Goal: Obtain resource: Obtain resource

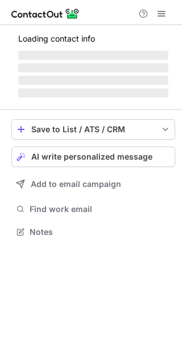
scroll to position [239, 182]
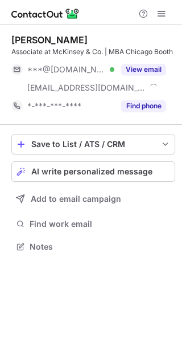
click at [151, 71] on button "View email" at bounding box center [143, 69] width 45 height 11
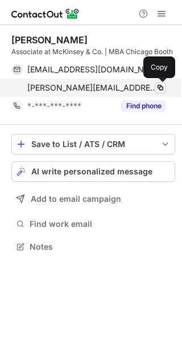
click at [159, 91] on span at bounding box center [160, 87] width 9 height 9
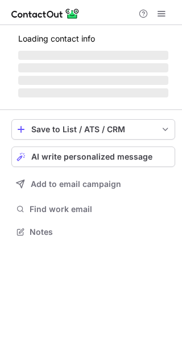
scroll to position [221, 182]
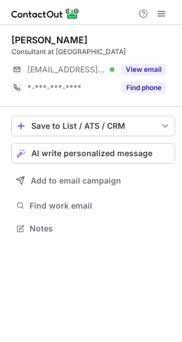
click at [152, 70] on button "View email" at bounding box center [143, 69] width 45 height 11
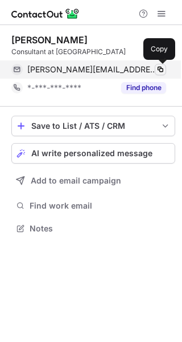
click at [158, 69] on span at bounding box center [160, 69] width 9 height 9
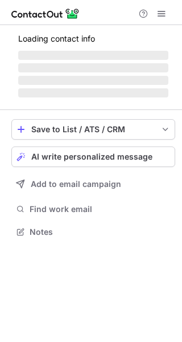
scroll to position [221, 182]
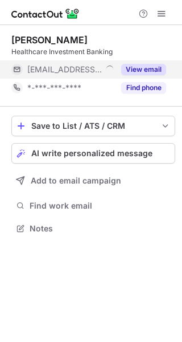
click at [161, 68] on button "View email" at bounding box center [143, 69] width 45 height 11
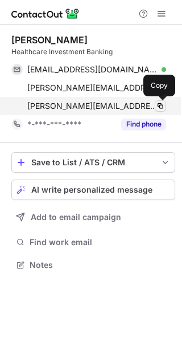
click at [160, 104] on span at bounding box center [160, 105] width 9 height 9
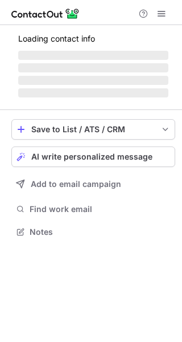
scroll to position [239, 182]
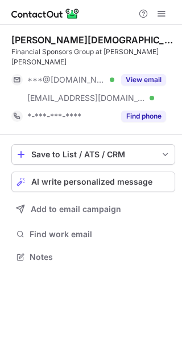
click at [154, 74] on button "View email" at bounding box center [143, 79] width 45 height 11
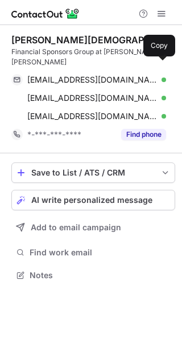
scroll to position [257, 182]
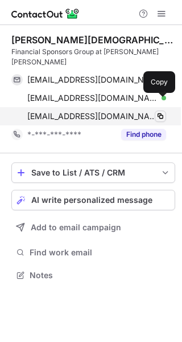
click at [164, 111] on button at bounding box center [160, 116] width 11 height 11
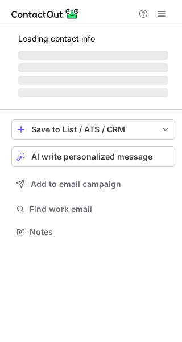
scroll to position [239, 182]
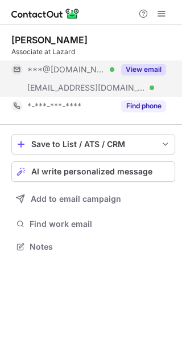
click at [158, 69] on button "View email" at bounding box center [143, 69] width 45 height 11
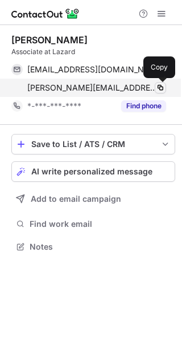
click at [159, 84] on span at bounding box center [160, 87] width 9 height 9
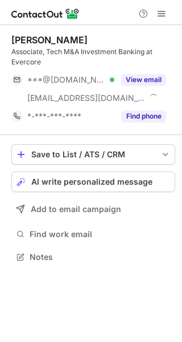
scroll to position [249, 182]
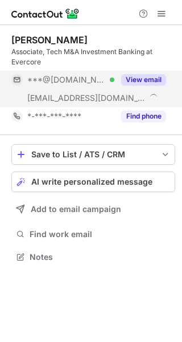
click at [160, 76] on button "View email" at bounding box center [143, 79] width 45 height 11
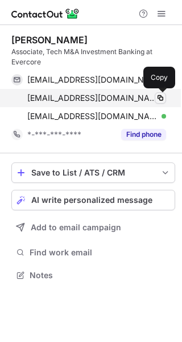
scroll to position [267, 182]
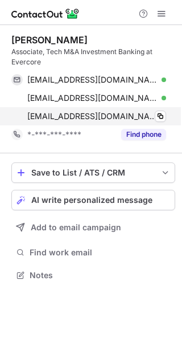
click at [160, 123] on div "tomi.davidson@evercore.com Verified Copy" at bounding box center [88, 116] width 155 height 18
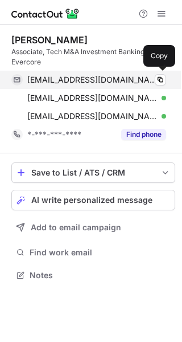
click at [153, 79] on div "tomid992@gmail.com Verified" at bounding box center [96, 80] width 139 height 10
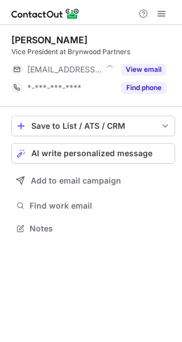
scroll to position [221, 182]
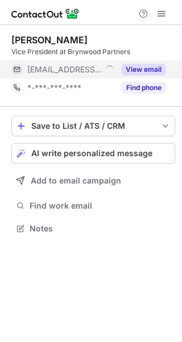
click at [164, 70] on button "View email" at bounding box center [143, 69] width 45 height 11
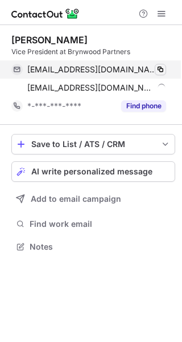
scroll to position [239, 182]
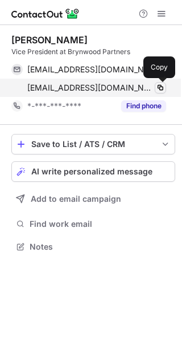
click at [160, 85] on span at bounding box center [160, 87] width 9 height 9
